Goal: Information Seeking & Learning: Compare options

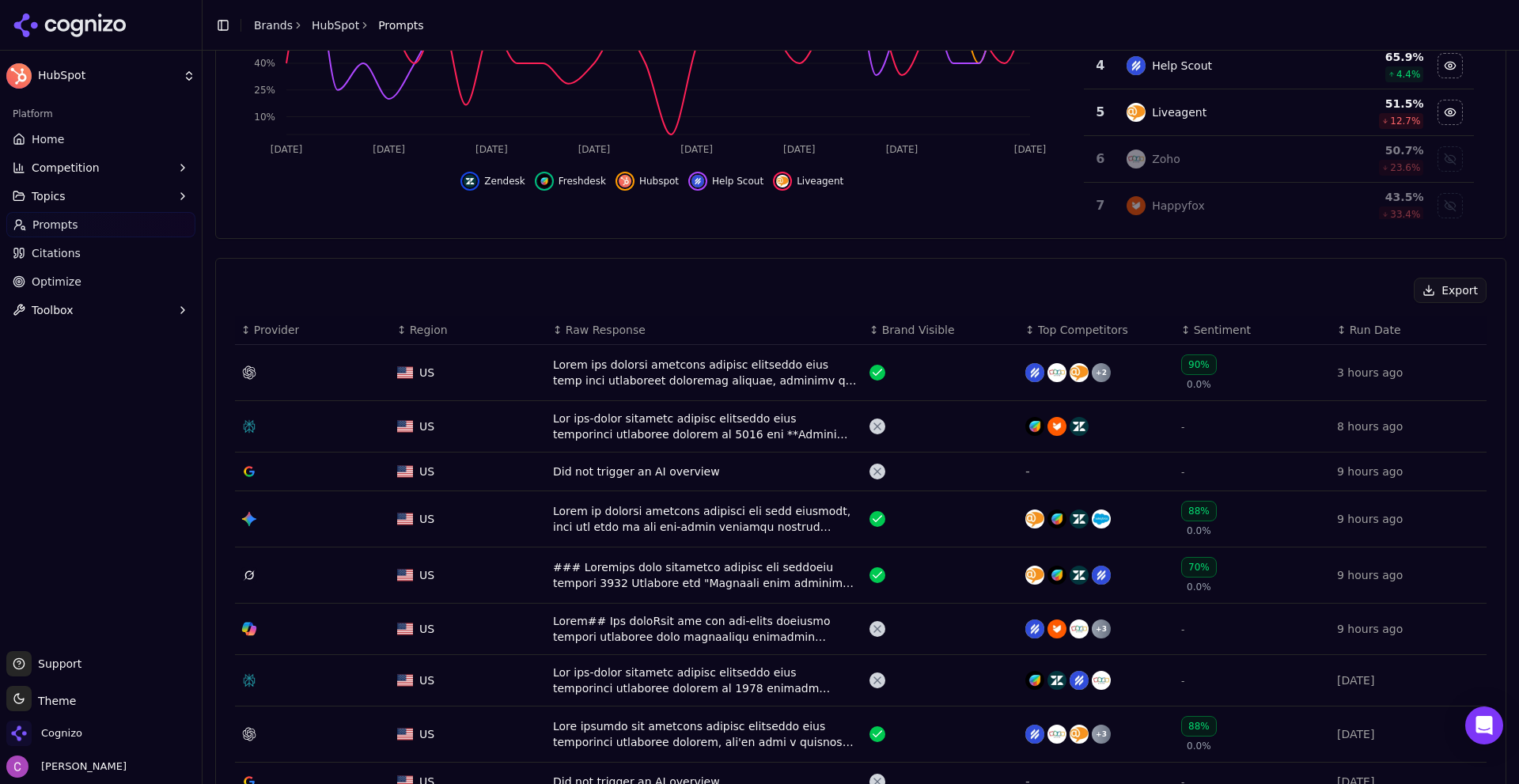
scroll to position [340, 0]
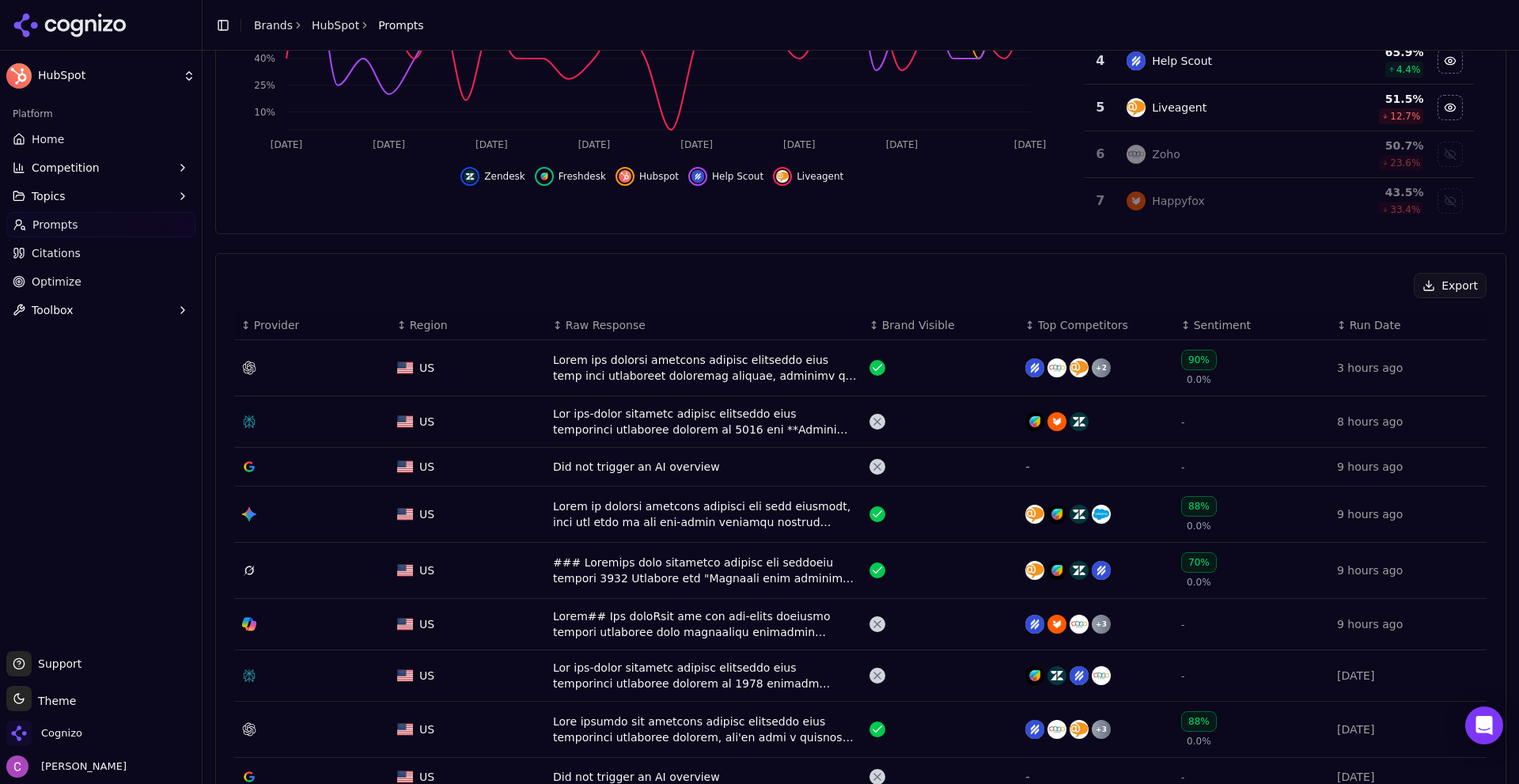
click at [625, 373] on div "Data table" at bounding box center [704, 367] width 304 height 32
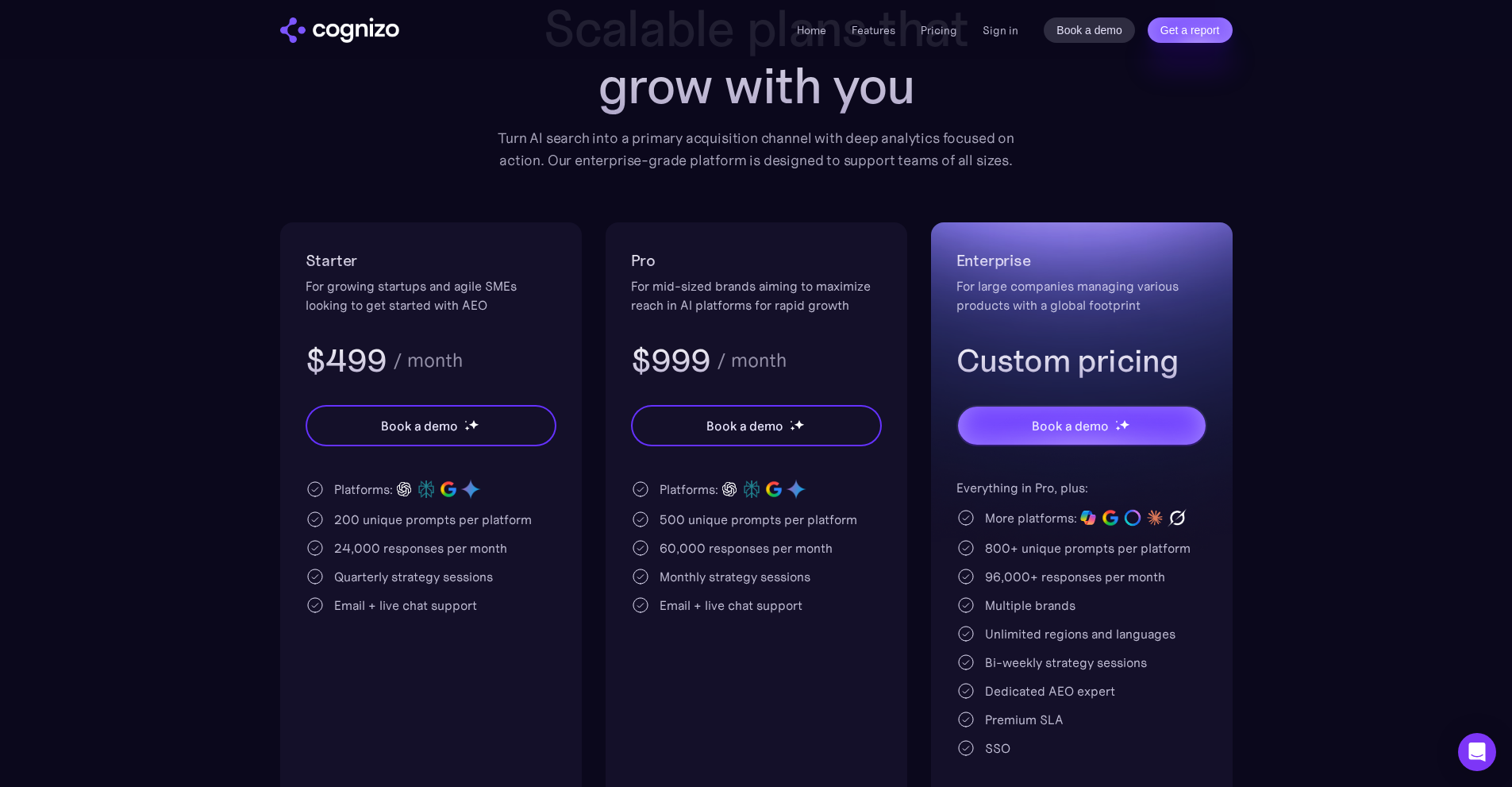
click at [426, 289] on div "For growing startups and agile SMEs looking to get started with AEO" at bounding box center [431, 296] width 251 height 38
click at [351, 516] on div "200 unique prompts per platform" at bounding box center [432, 519] width 197 height 19
click at [665, 524] on div "500 unique prompts per platform" at bounding box center [758, 519] width 197 height 19
click at [665, 524] on div "500 unique prompts per platform" at bounding box center [758, 519] width 197 height 19
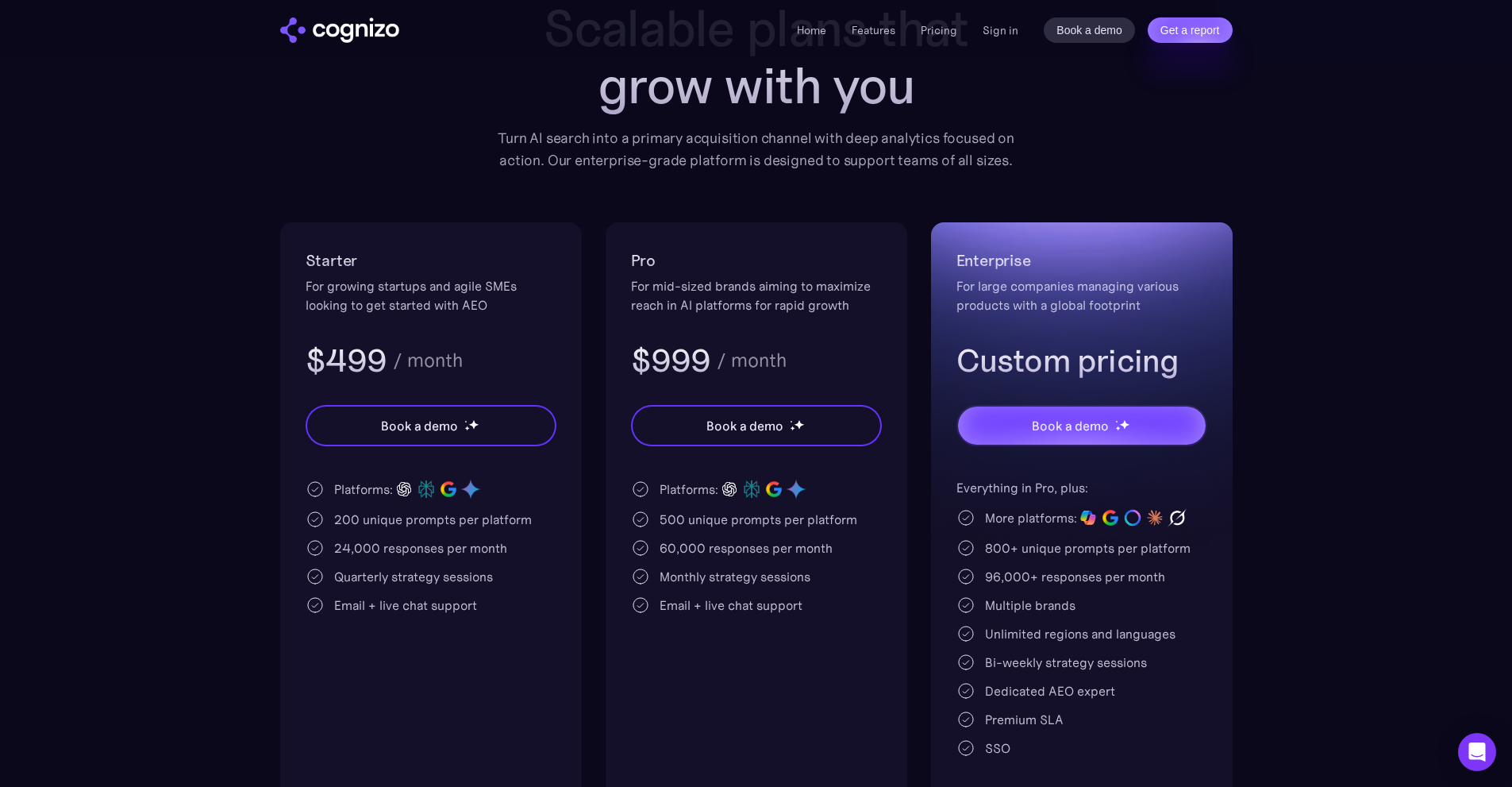
click at [667, 557] on div "60,000 responses per month" at bounding box center [746, 548] width 173 height 19
click at [355, 516] on div "200 unique prompts per platform" at bounding box center [432, 519] width 197 height 19
click at [354, 516] on div "200 unique prompts per platform" at bounding box center [432, 519] width 197 height 19
click at [664, 516] on div "500 unique prompts per platform" at bounding box center [758, 519] width 197 height 19
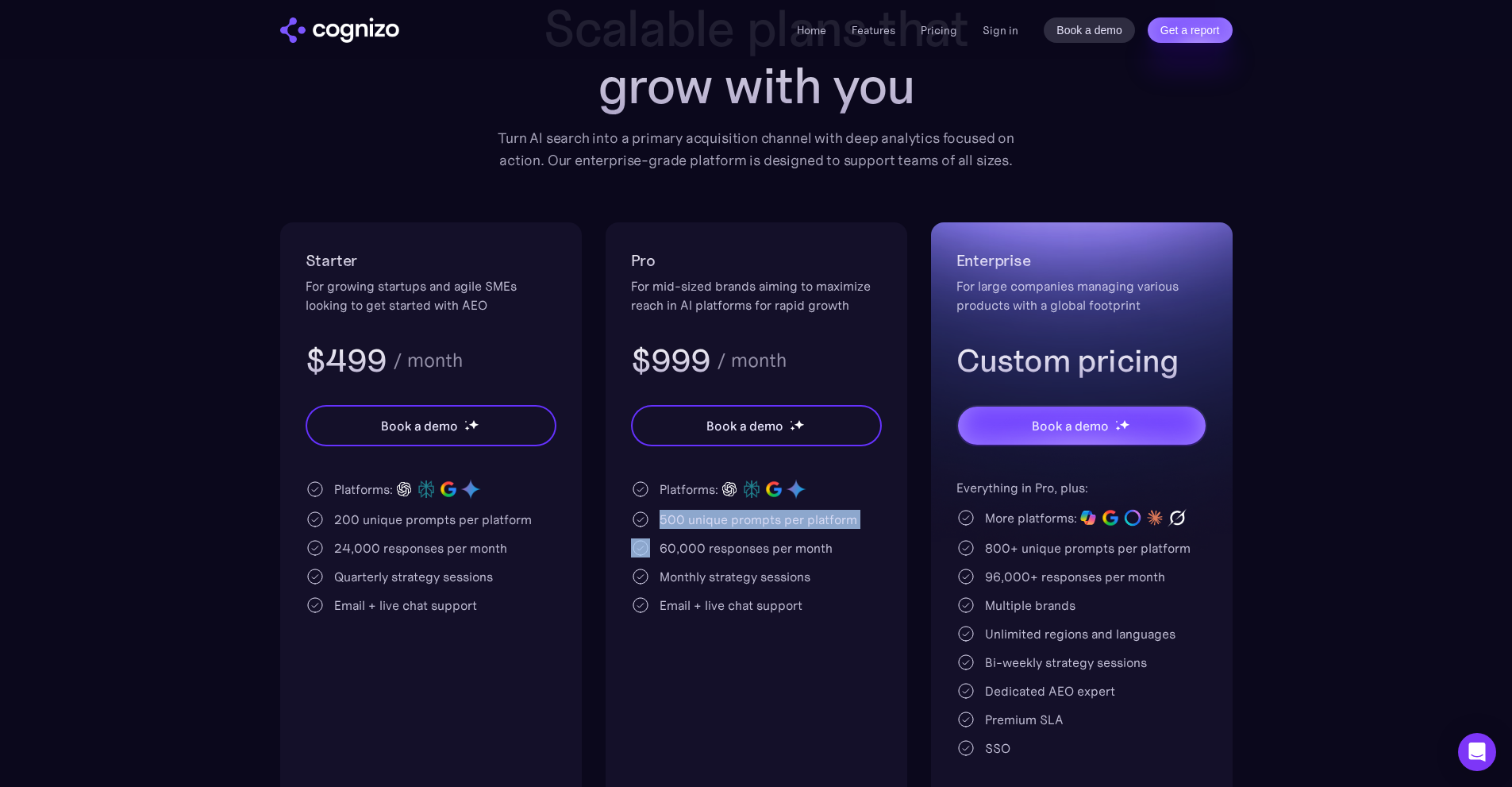
click at [664, 516] on div "500 unique prompts per platform" at bounding box center [758, 519] width 197 height 19
click at [753, 511] on div "500 unique prompts per platform" at bounding box center [758, 519] width 197 height 19
click at [739, 520] on div "500 unique prompts per platform" at bounding box center [758, 519] width 197 height 19
click at [739, 521] on div "500 unique prompts per platform" at bounding box center [758, 519] width 197 height 19
click at [341, 518] on div "200 unique prompts per platform" at bounding box center [432, 519] width 197 height 19
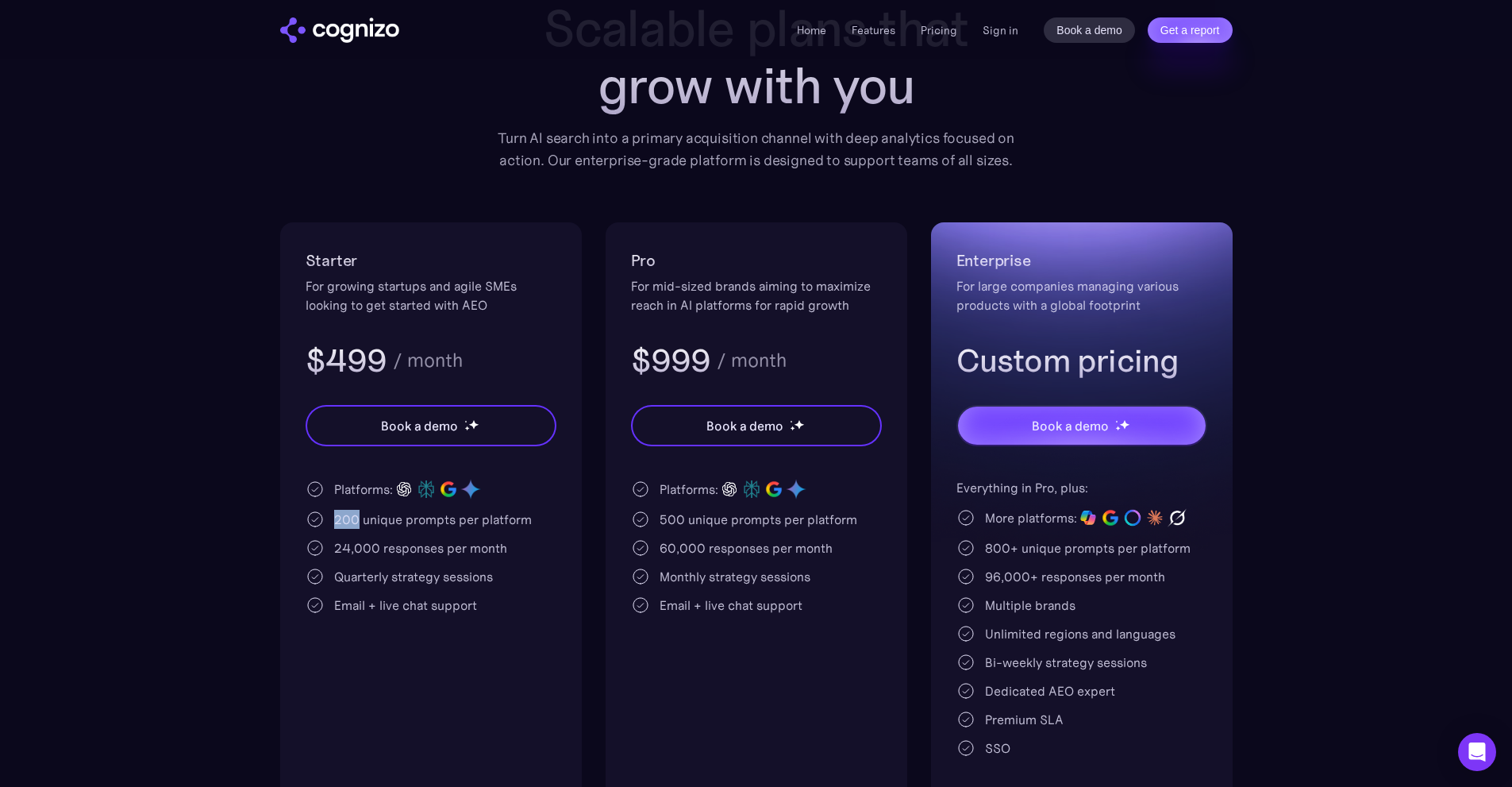
click at [340, 518] on div "200 unique prompts per platform" at bounding box center [432, 519] width 197 height 19
click at [383, 534] on div "Platforms: 200 unique prompts per platform 24,000 responses per month Quarterly…" at bounding box center [431, 546] width 251 height 137
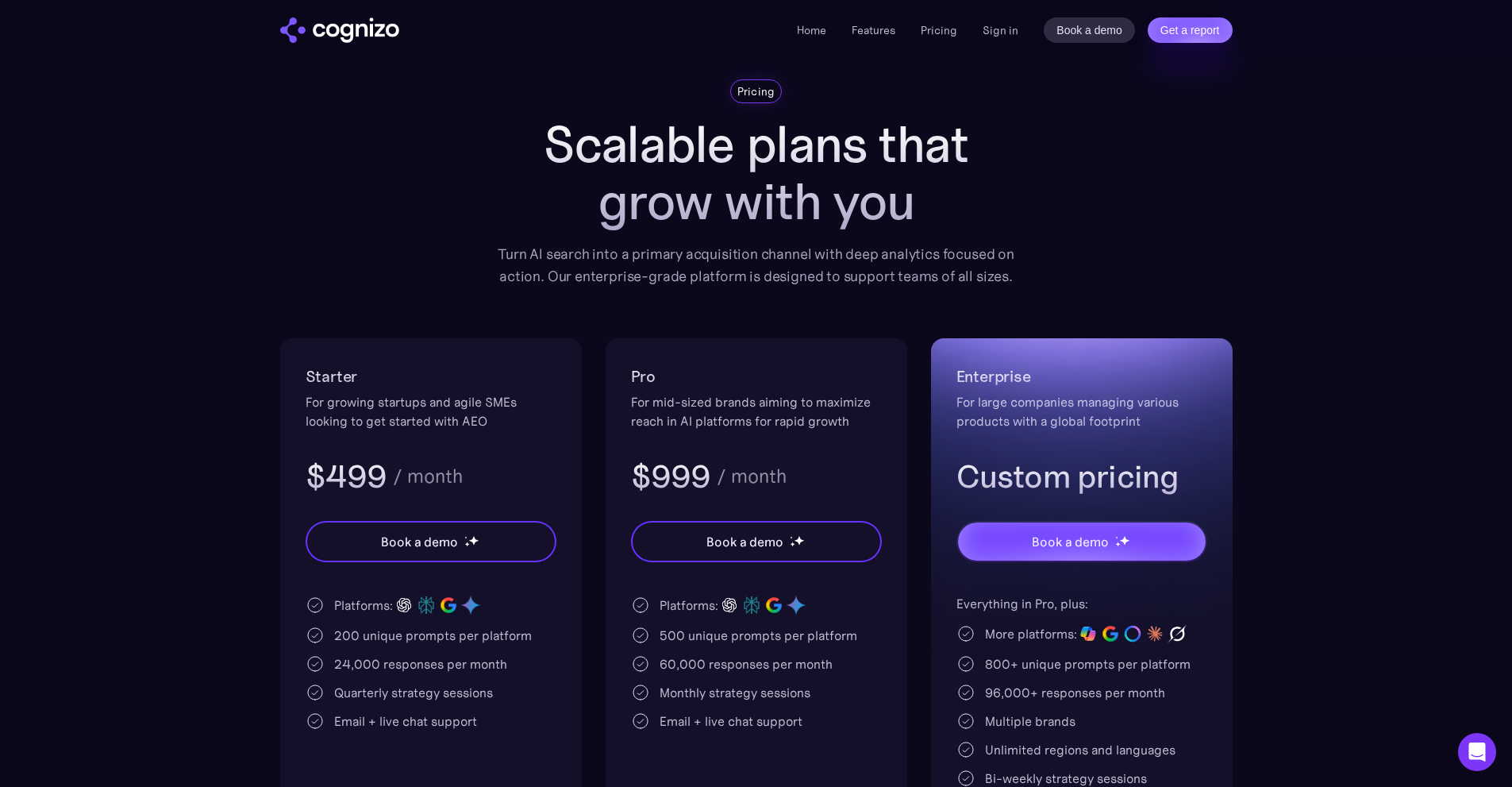
scroll to position [79, 0]
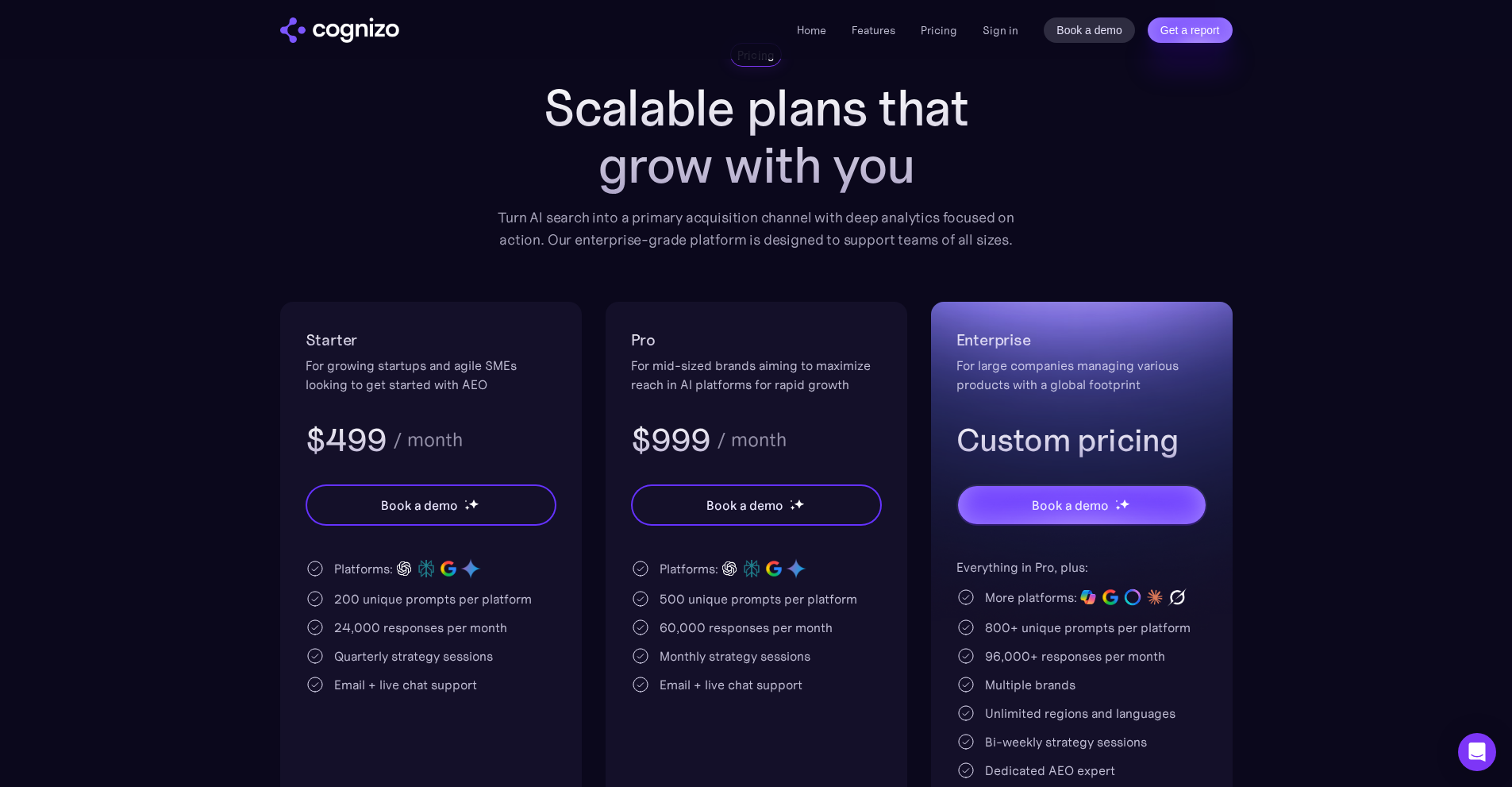
drag, startPoint x: 1416, startPoint y: 523, endPoint x: 1429, endPoint y: 522, distance: 13.0
click at [1420, 523] on section "Pricing Scalable plans that grow with you Turn AI search into a primary acquisi…" at bounding box center [756, 464] width 1512 height 842
click at [339, 598] on div "200 unique prompts per platform" at bounding box center [432, 598] width 197 height 19
click at [347, 604] on div "200 unique prompts per platform" at bounding box center [432, 598] width 197 height 19
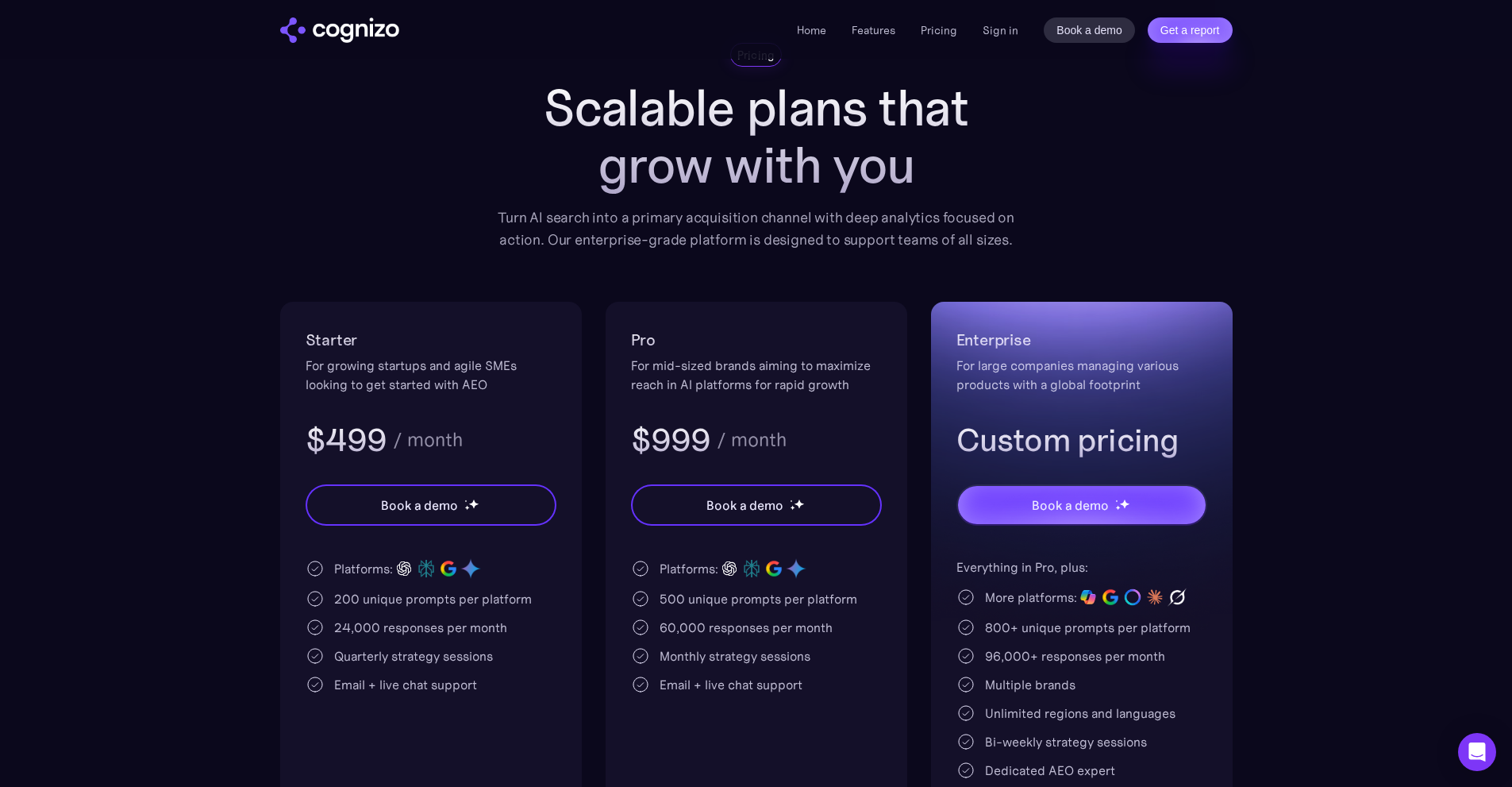
click at [339, 596] on div "200 unique prompts per platform" at bounding box center [432, 598] width 197 height 19
drag, startPoint x: 363, startPoint y: 574, endPoint x: 513, endPoint y: 569, distance: 150.1
click at [486, 569] on div "Platforms:" at bounding box center [431, 569] width 251 height 23
drag, startPoint x: 340, startPoint y: 654, endPoint x: 560, endPoint y: 659, distance: 220.1
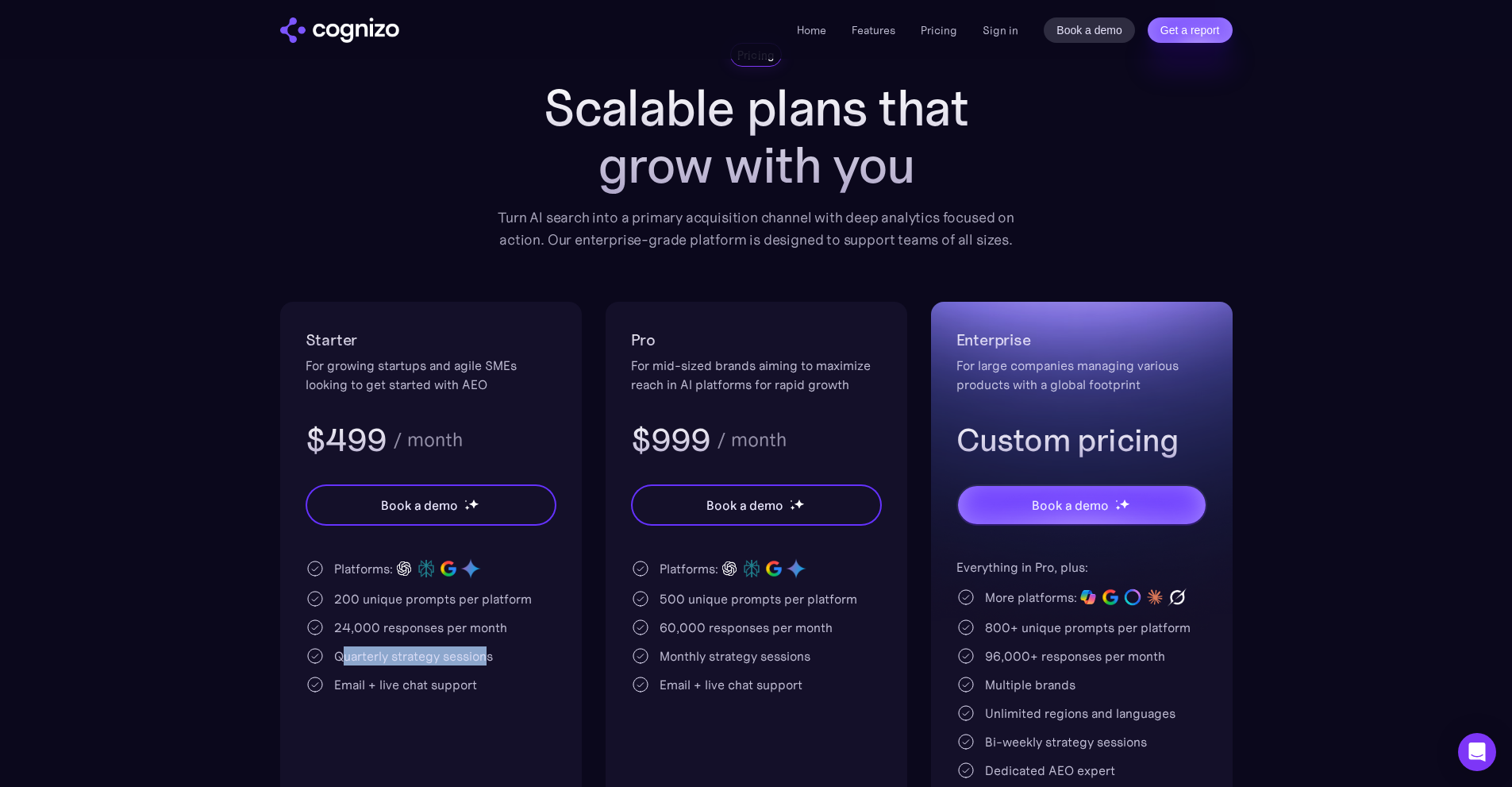
click at [532, 654] on div "Quarterly strategy sessions" at bounding box center [431, 656] width 251 height 19
click at [251, 604] on section "Pricing Scalable plans that grow with you Turn AI search into a primary acquisi…" at bounding box center [756, 464] width 1512 height 842
